Goal: Navigation & Orientation: Go to known website

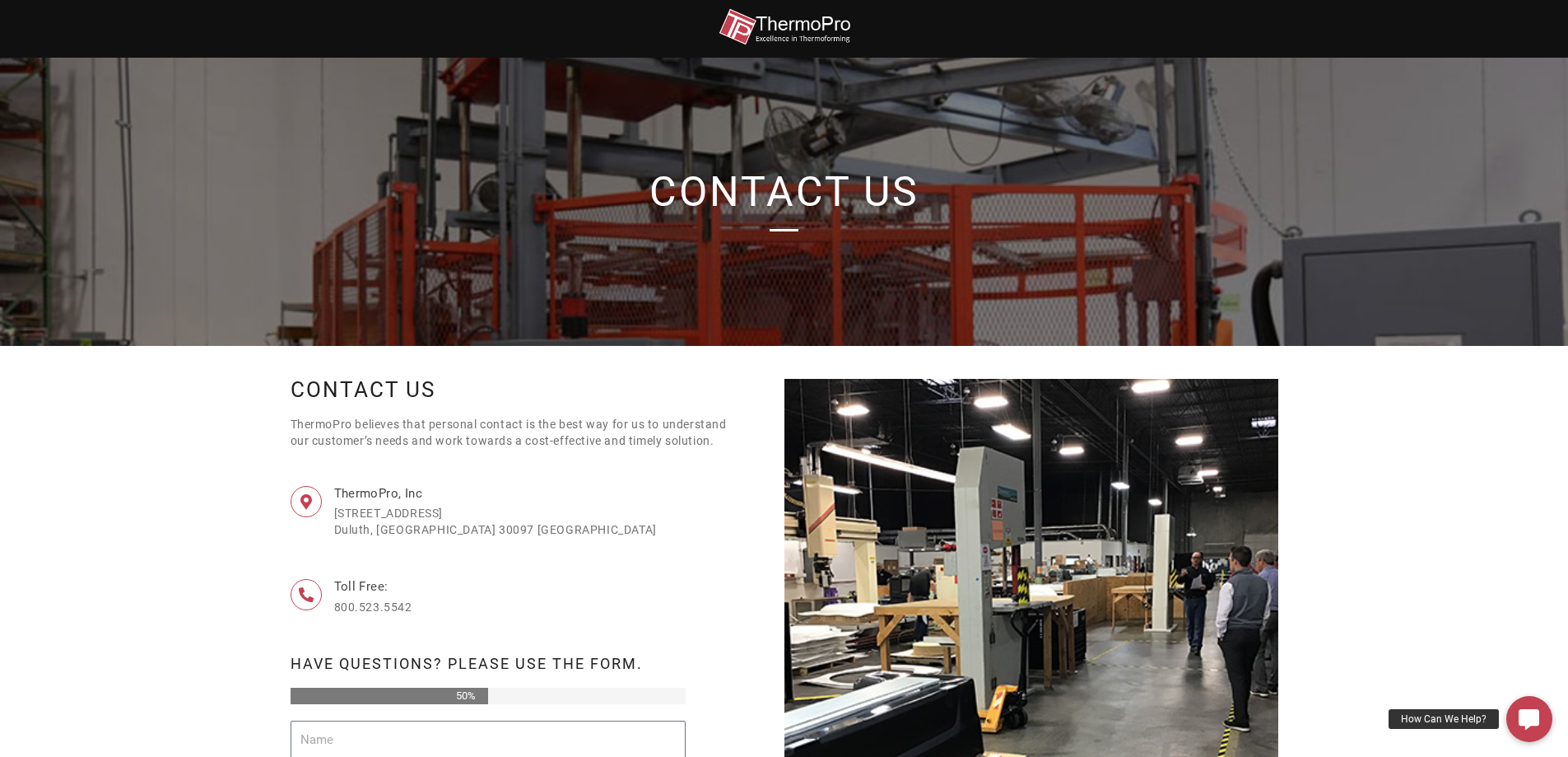
click at [796, 23] on img at bounding box center [784, 27] width 132 height 37
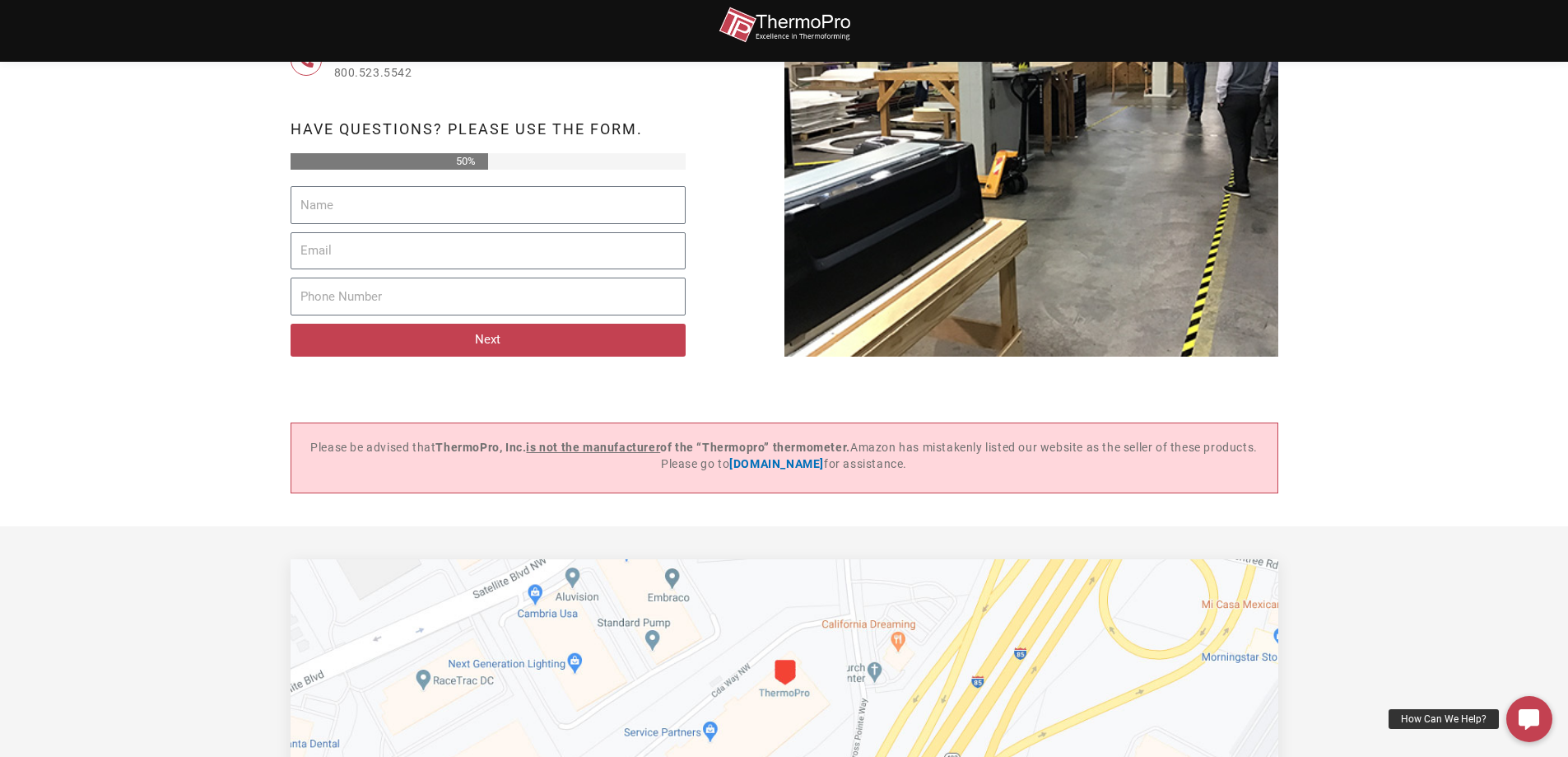
scroll to position [550, 0]
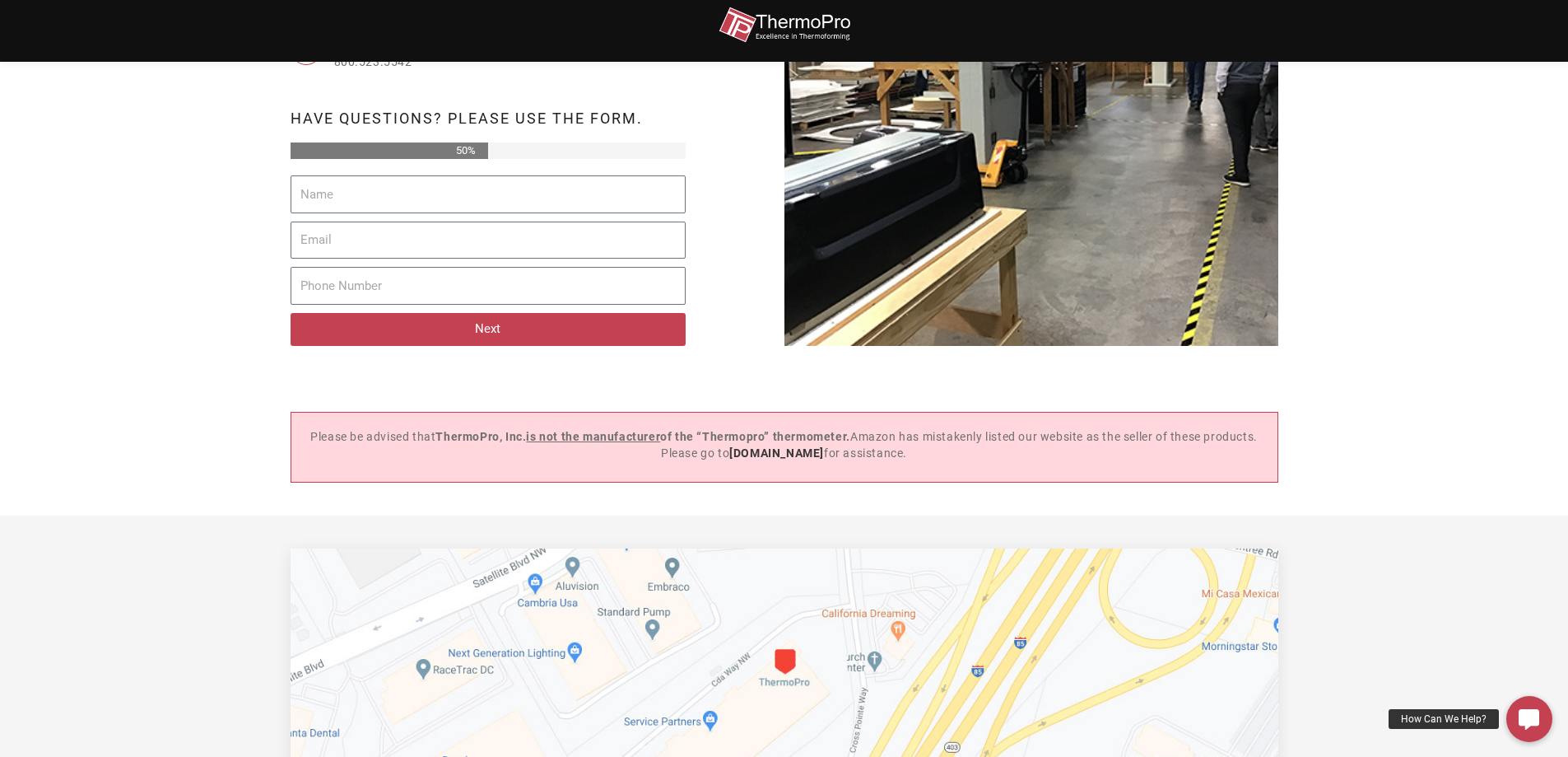
click at [787, 460] on strong "www.buythermopro.com" at bounding box center [777, 453] width 94 height 14
click at [800, 24] on img at bounding box center [784, 25] width 132 height 37
